Goal: Check status: Check status

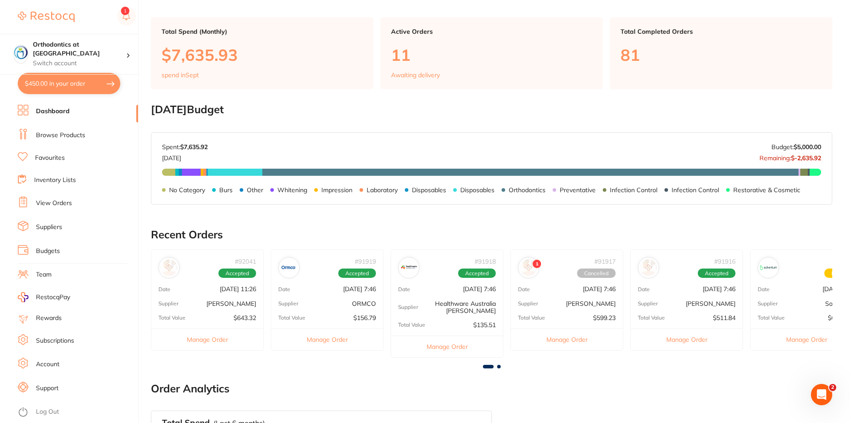
scroll to position [89, 0]
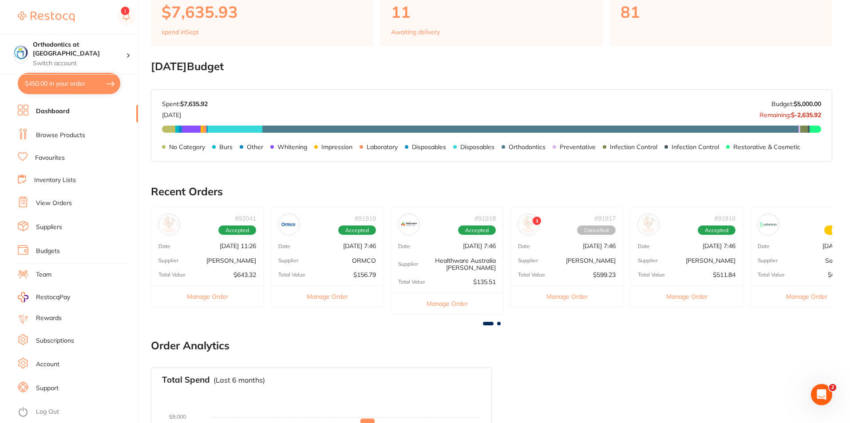
click at [500, 323] on span at bounding box center [499, 324] width 4 height 4
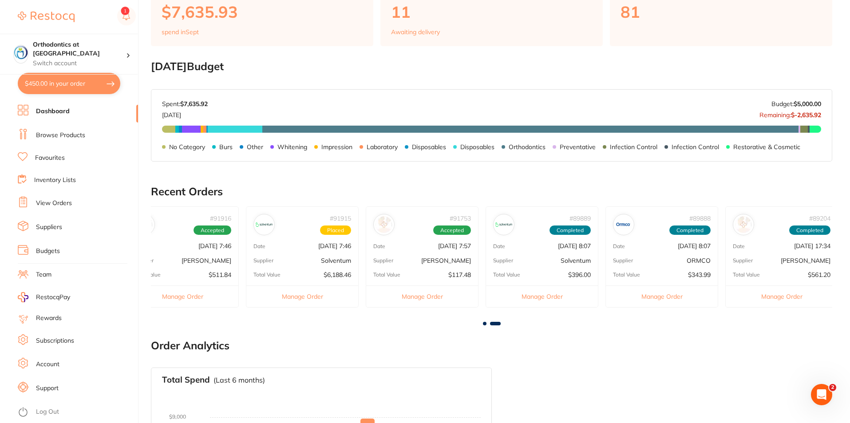
scroll to position [0, 510]
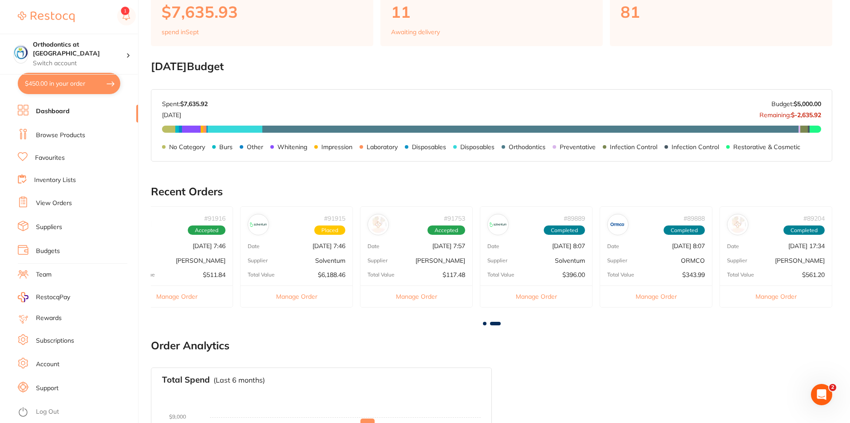
click at [441, 218] on div "# 91753 Accepted" at bounding box center [447, 225] width 38 height 20
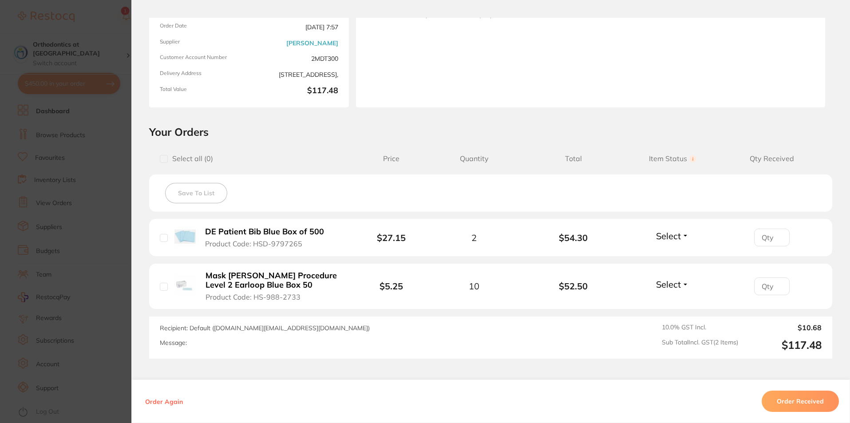
scroll to position [0, 0]
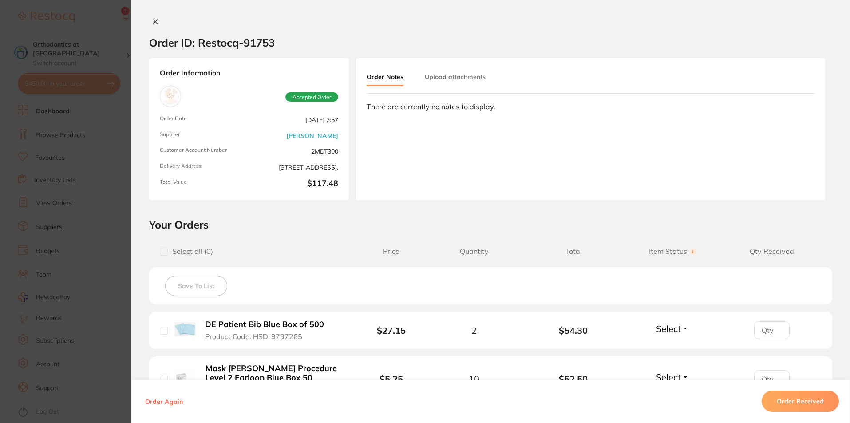
click at [163, 252] on input "checkbox" at bounding box center [164, 252] width 8 height 8
checkbox input "true"
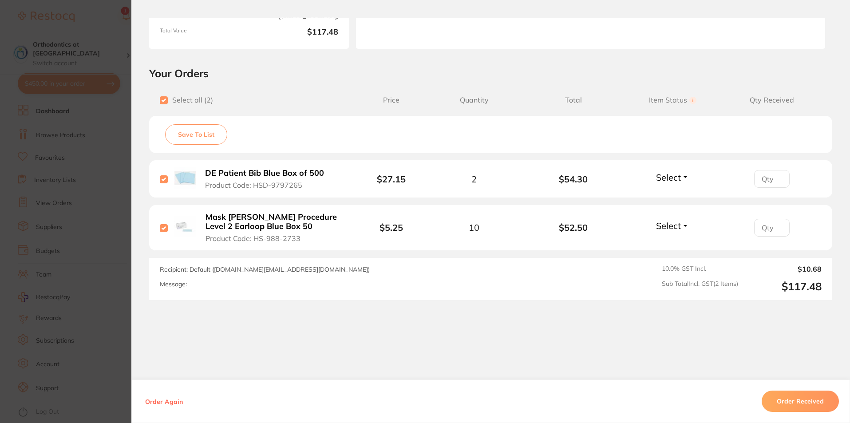
scroll to position [161, 0]
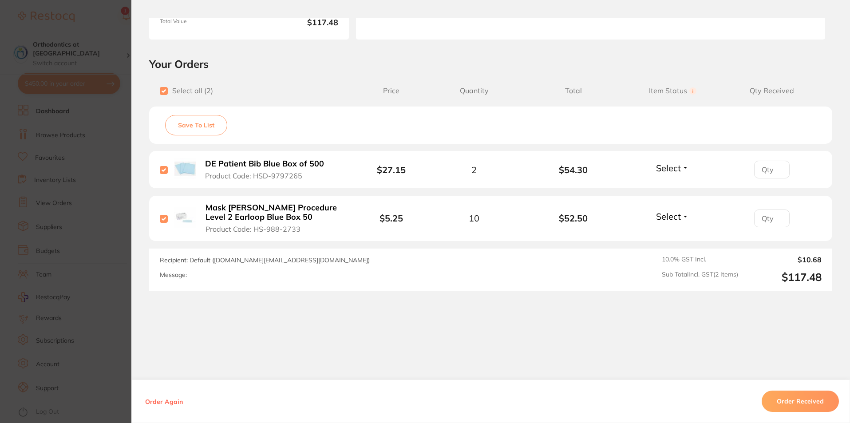
click at [817, 401] on button "Order Received" at bounding box center [800, 401] width 77 height 21
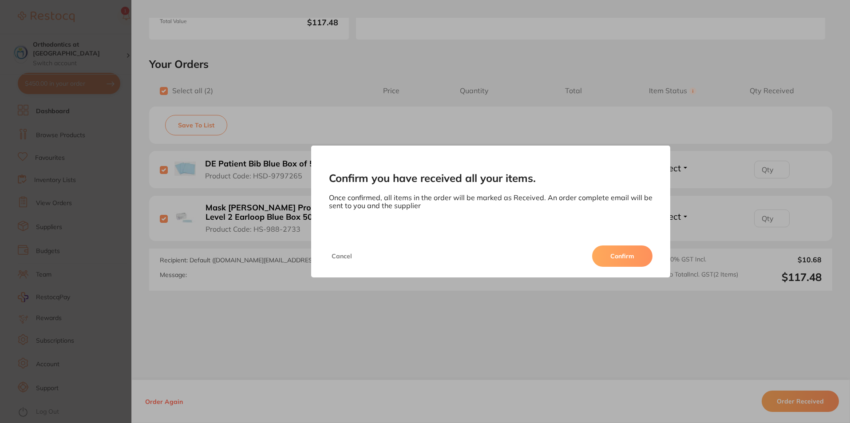
click at [630, 264] on button "Confirm" at bounding box center [622, 256] width 60 height 21
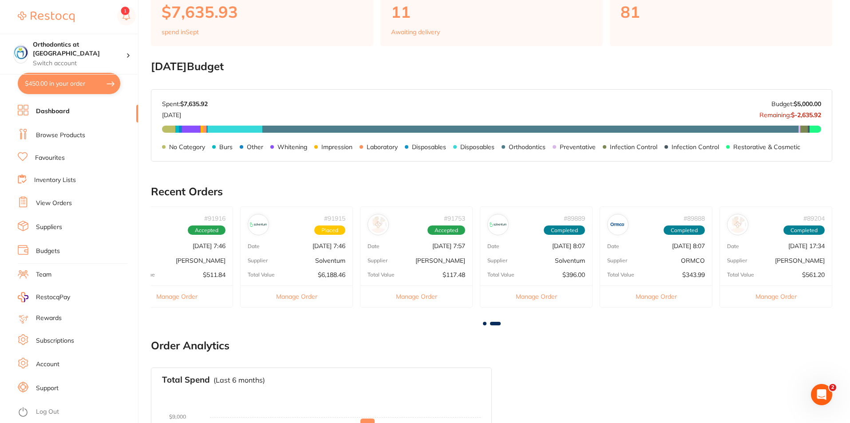
scroll to position [0, 0]
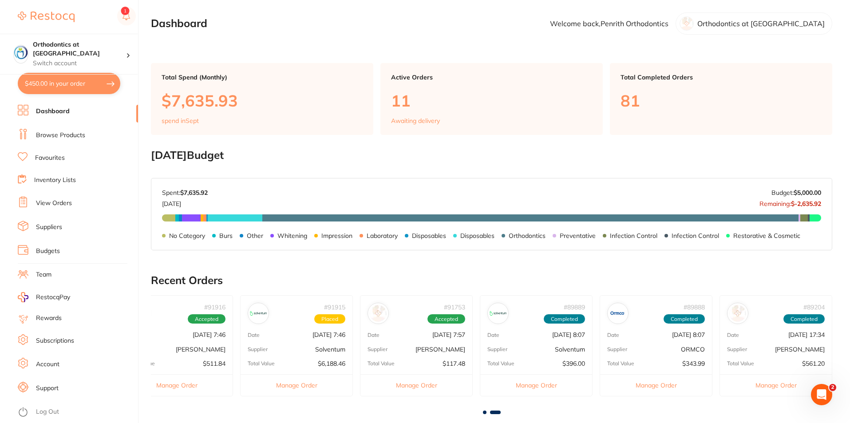
click at [98, 112] on li "Dashboard" at bounding box center [78, 111] width 120 height 13
